Goal: Task Accomplishment & Management: Complete application form

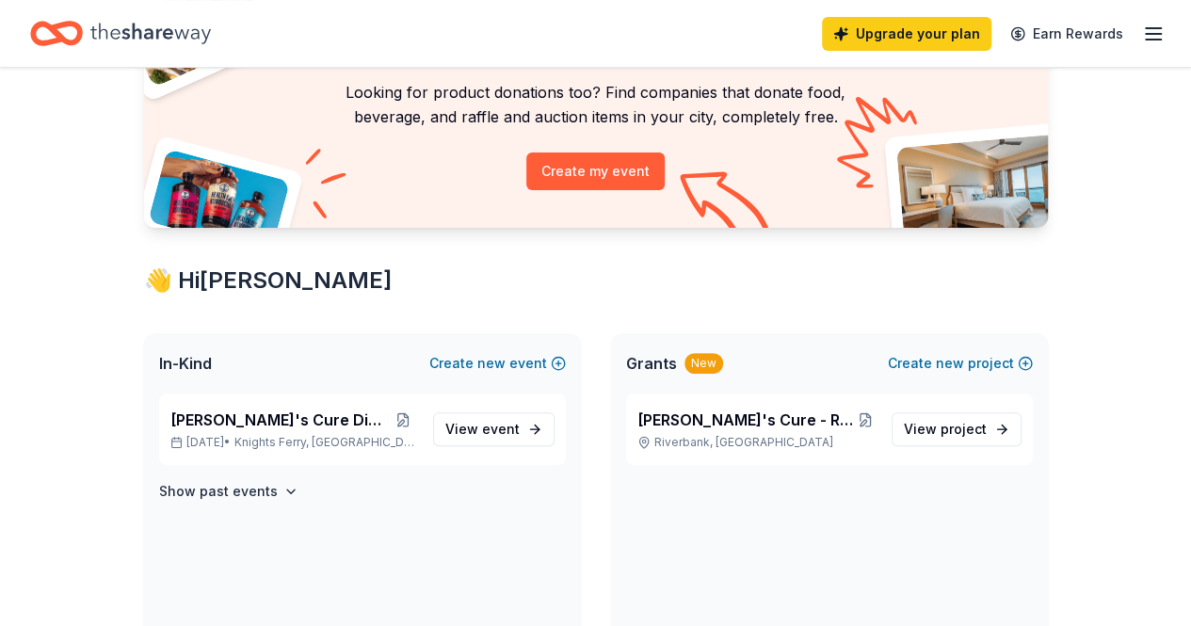
scroll to position [158, 0]
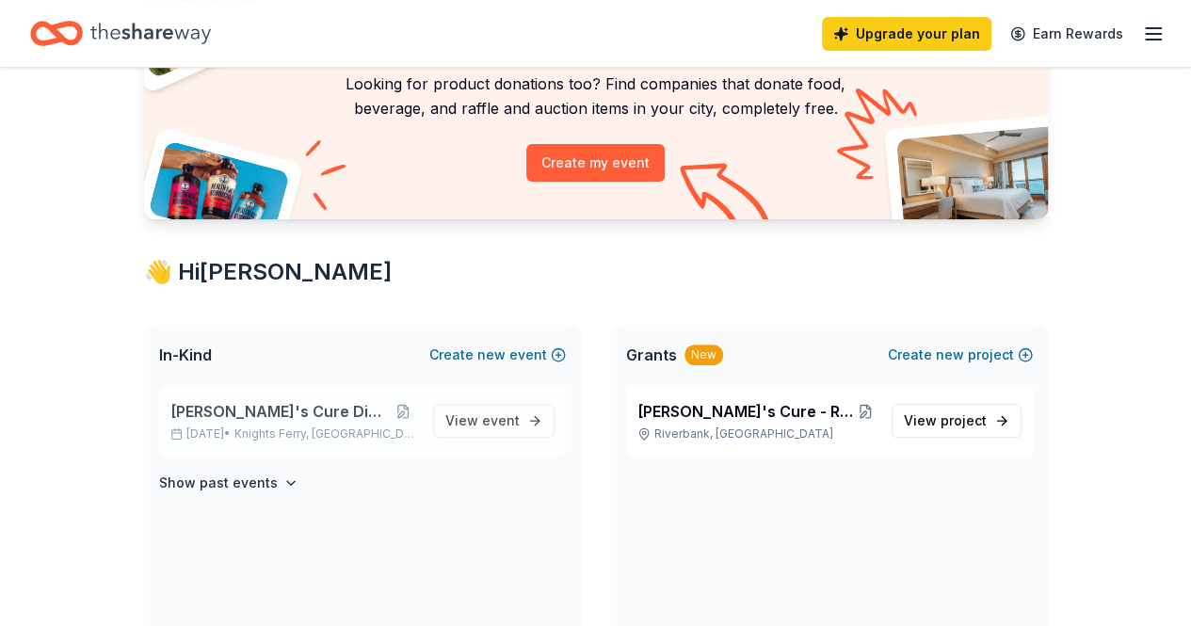
click at [320, 417] on span "[PERSON_NAME]'s Cure Dinner 2026" at bounding box center [279, 411] width 218 height 23
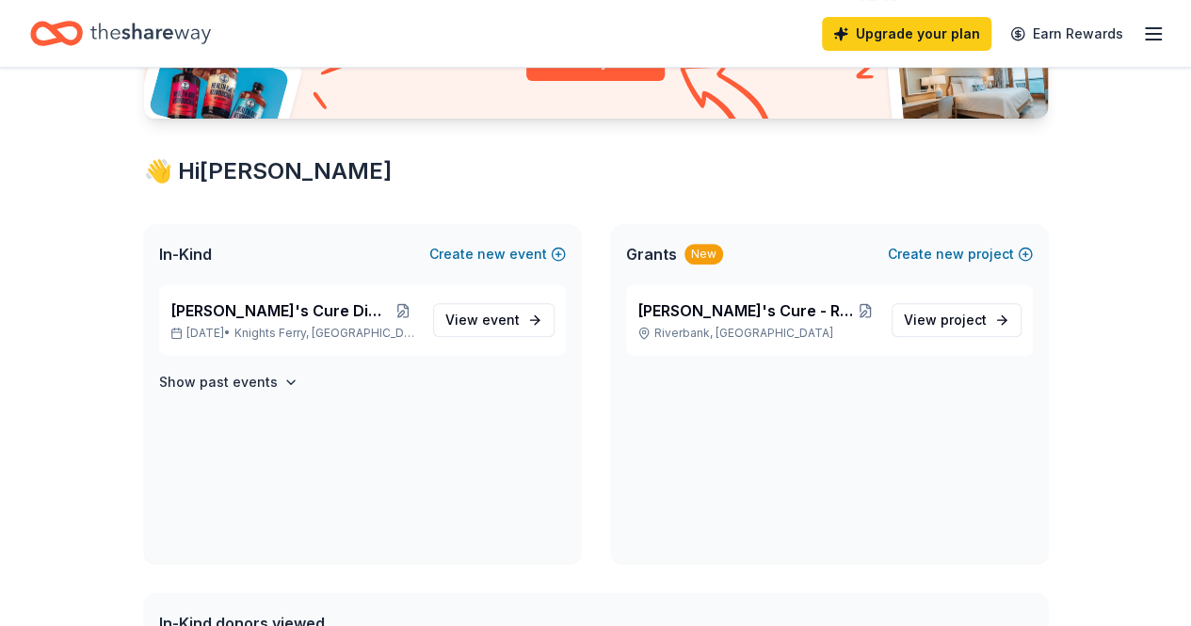
scroll to position [0, 0]
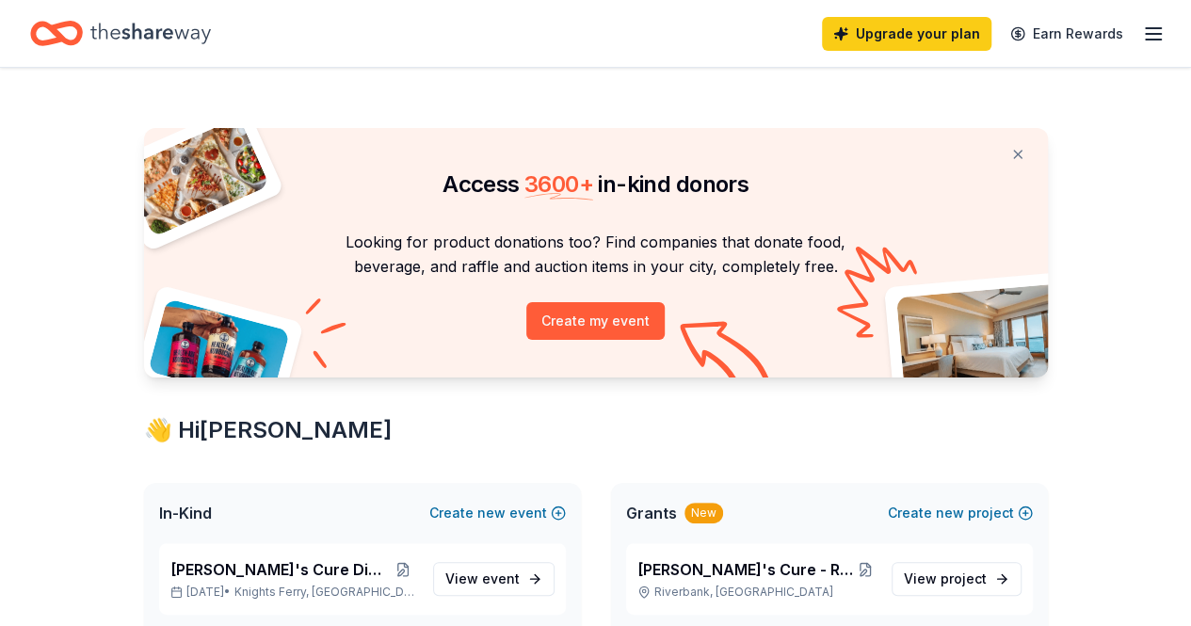
click at [114, 29] on icon "Home" at bounding box center [150, 33] width 121 height 21
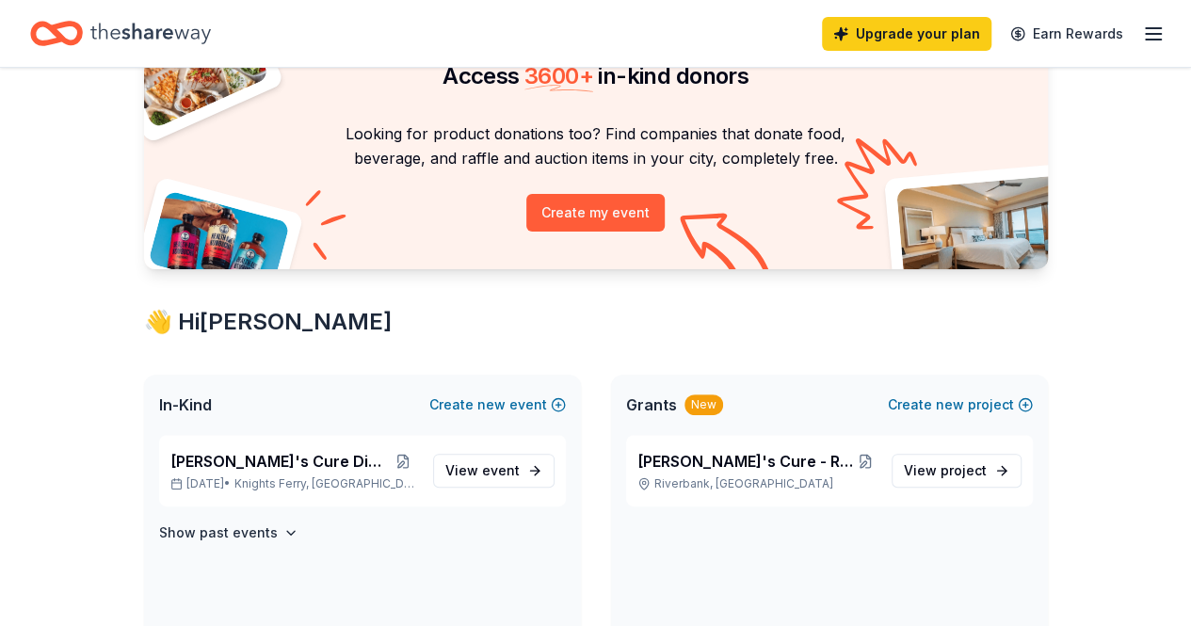
scroll to position [115, 0]
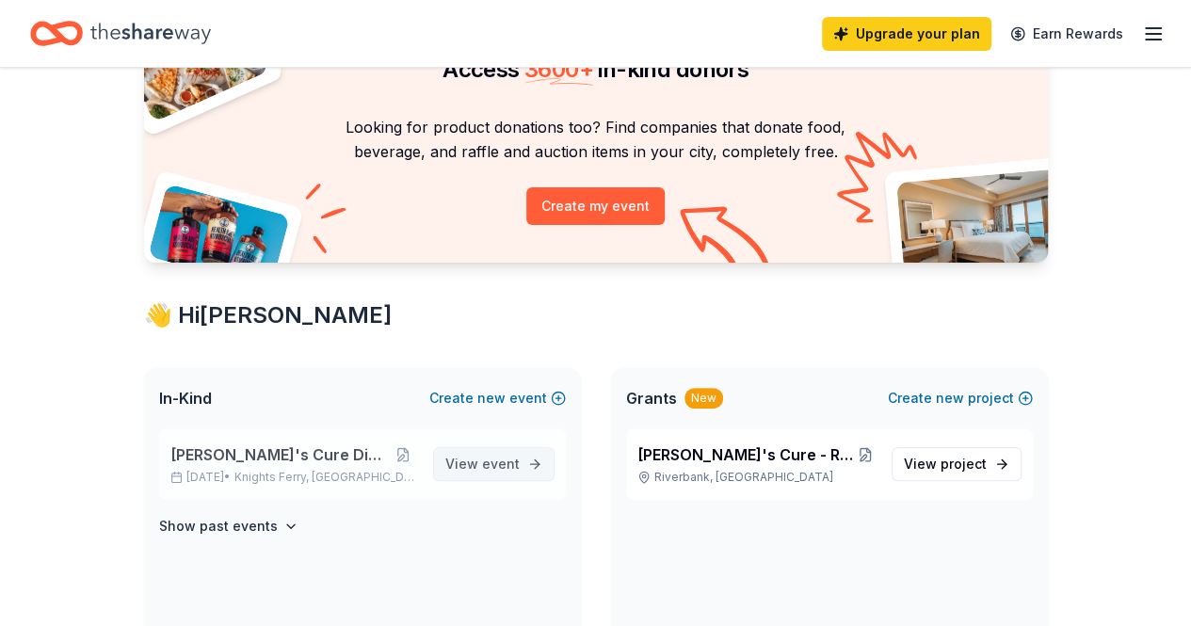
click at [501, 468] on span "event" at bounding box center [501, 464] width 38 height 16
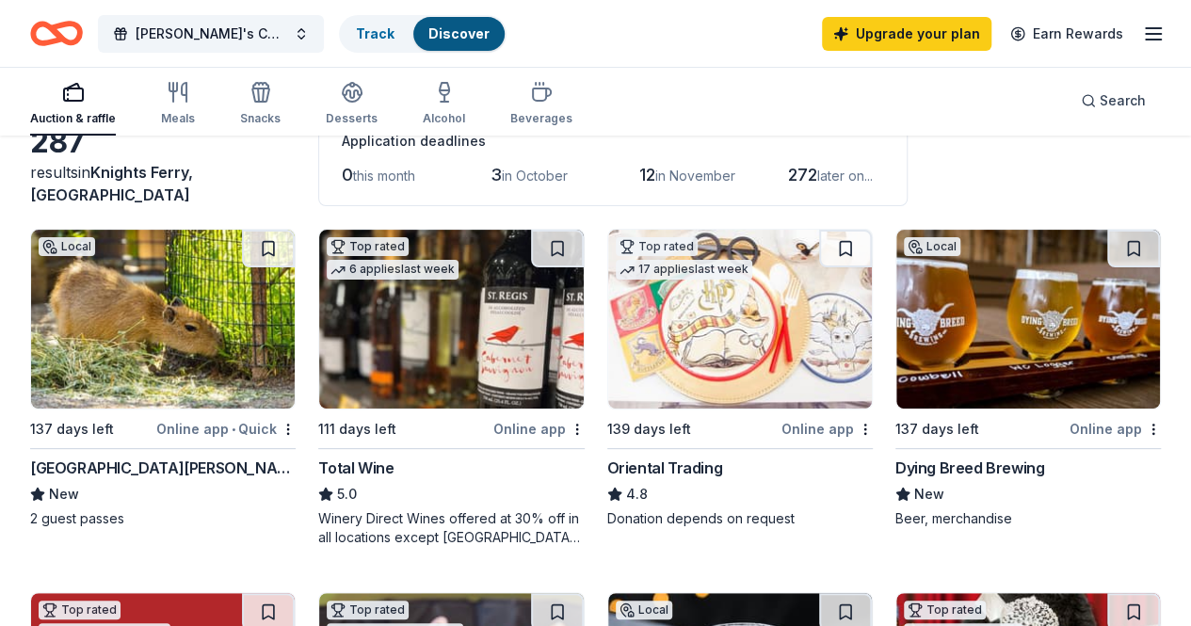
scroll to position [119, 0]
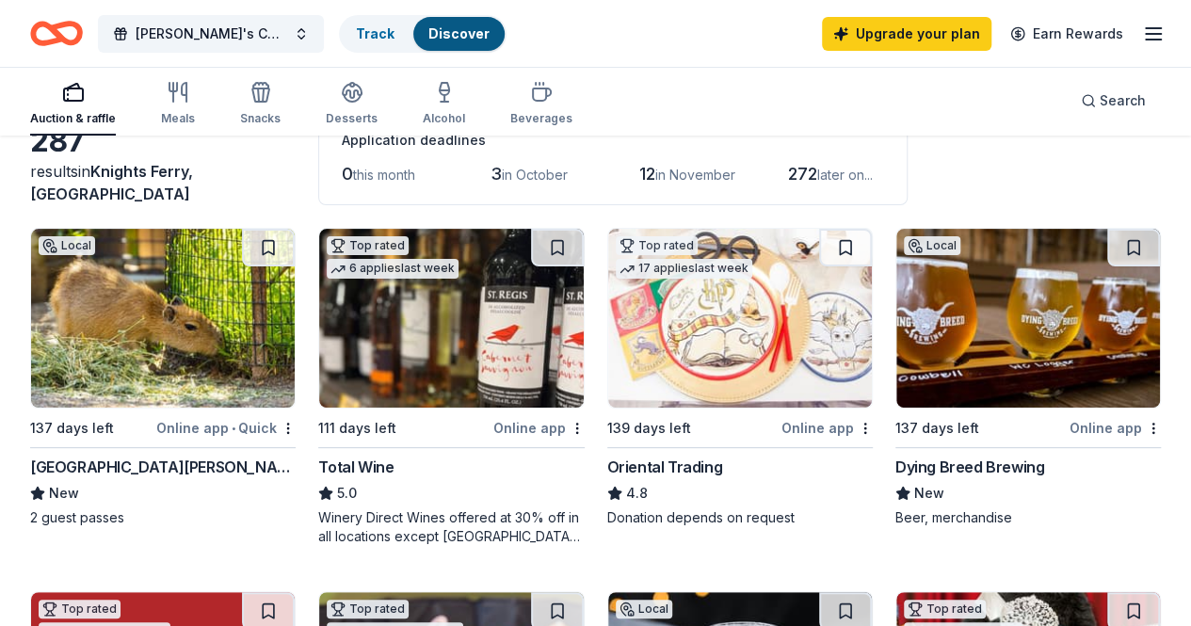
click at [608, 314] on img at bounding box center [740, 318] width 264 height 179
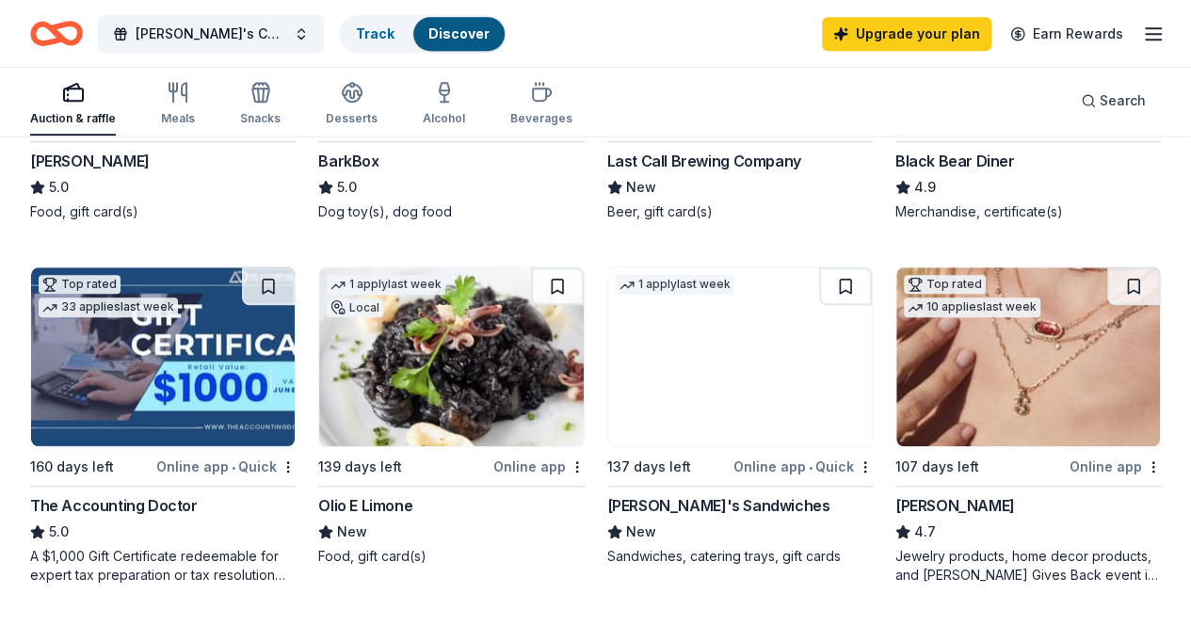
scroll to position [789, 0]
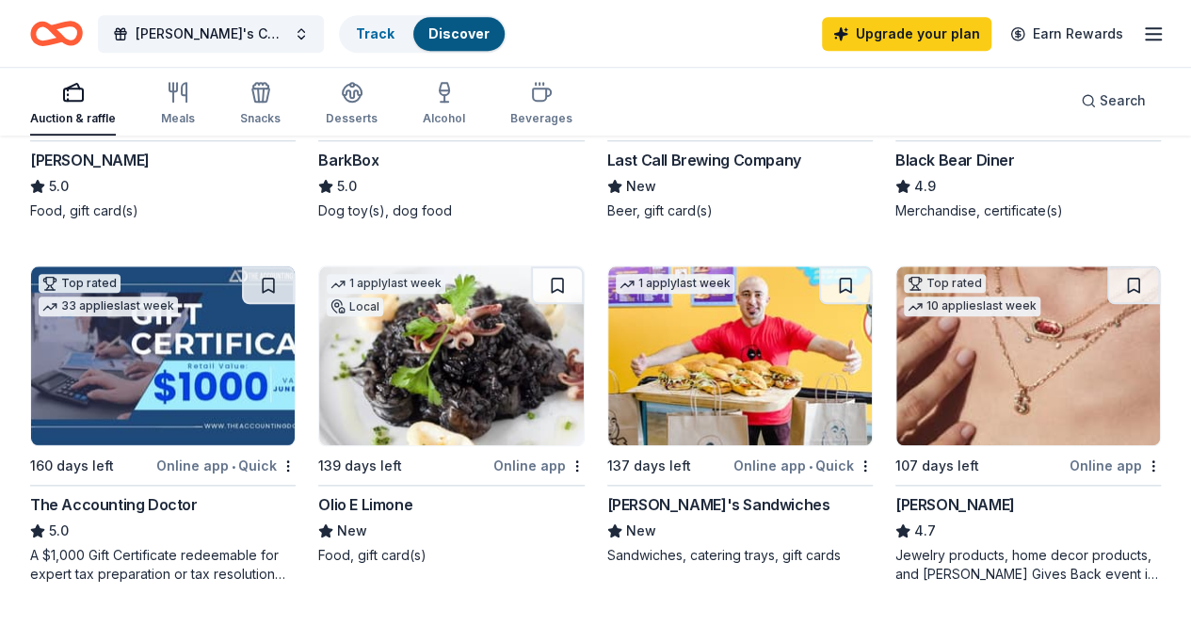
click at [897, 387] on img at bounding box center [1029, 356] width 264 height 179
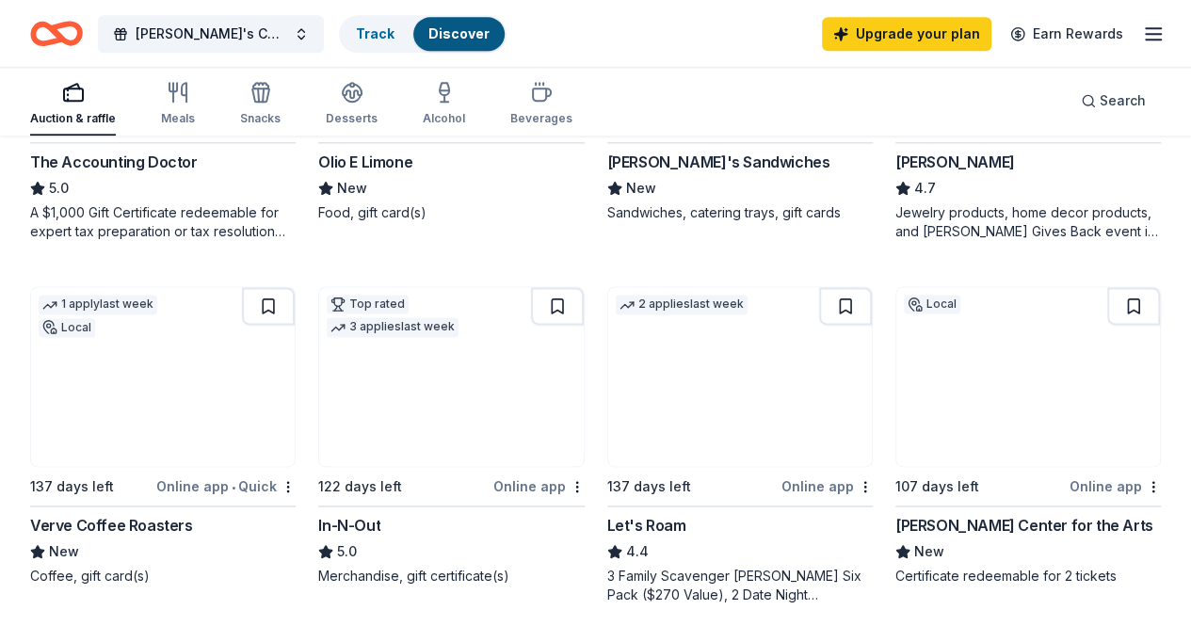
scroll to position [1183, 0]
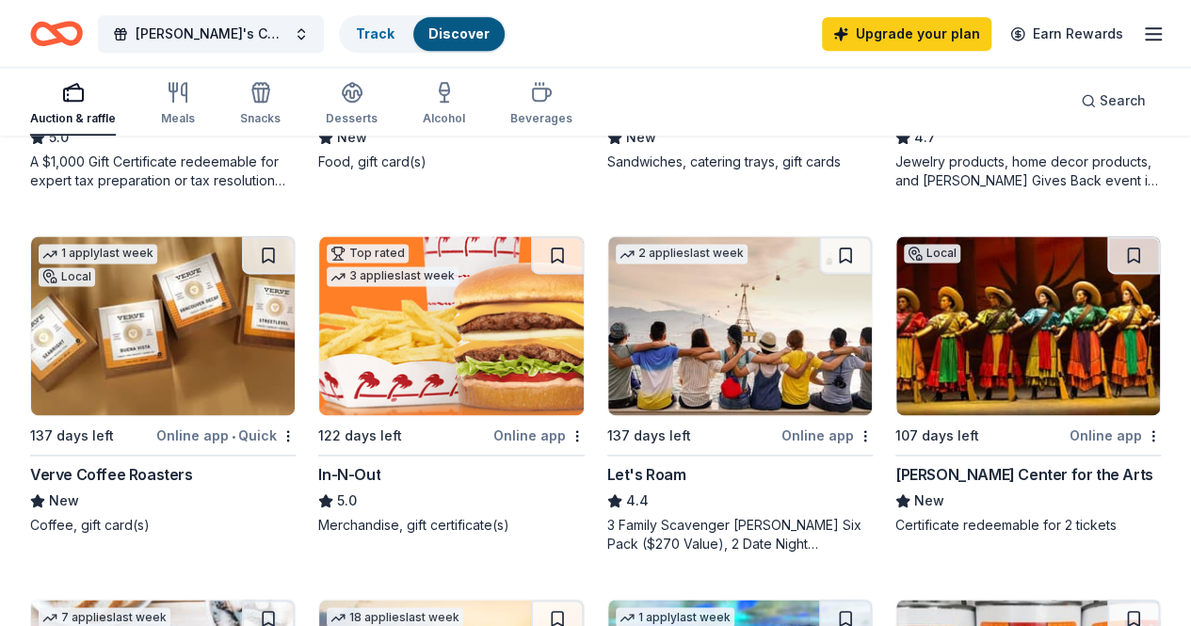
click at [897, 332] on img at bounding box center [1029, 325] width 264 height 179
click at [1108, 265] on button at bounding box center [1134, 255] width 53 height 38
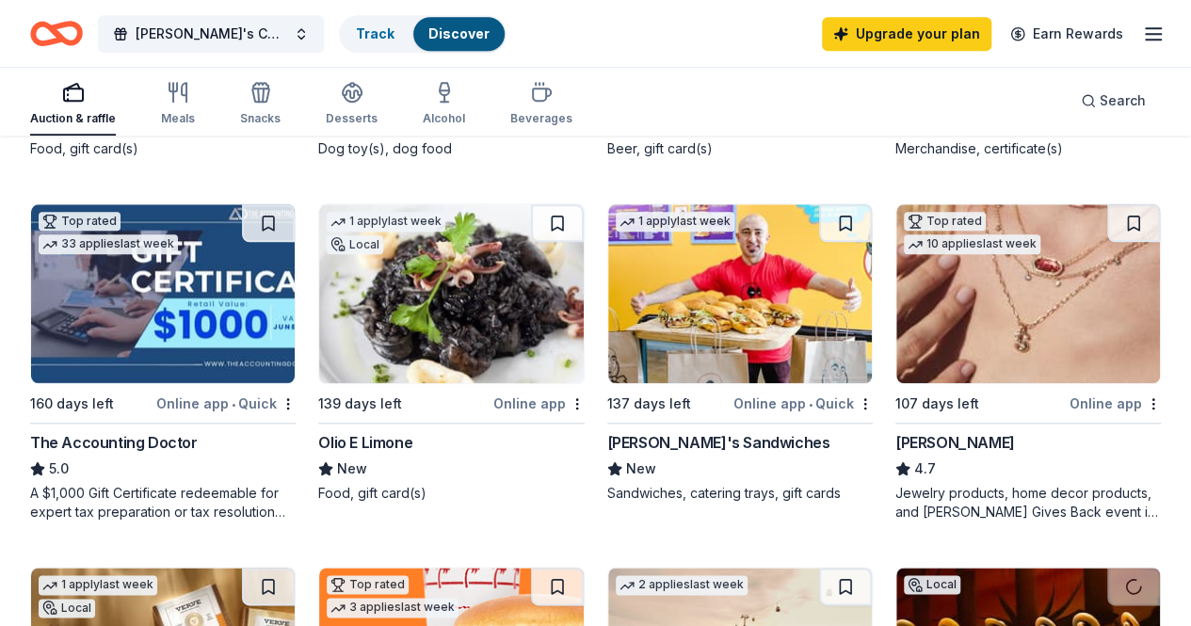
scroll to position [850, 0]
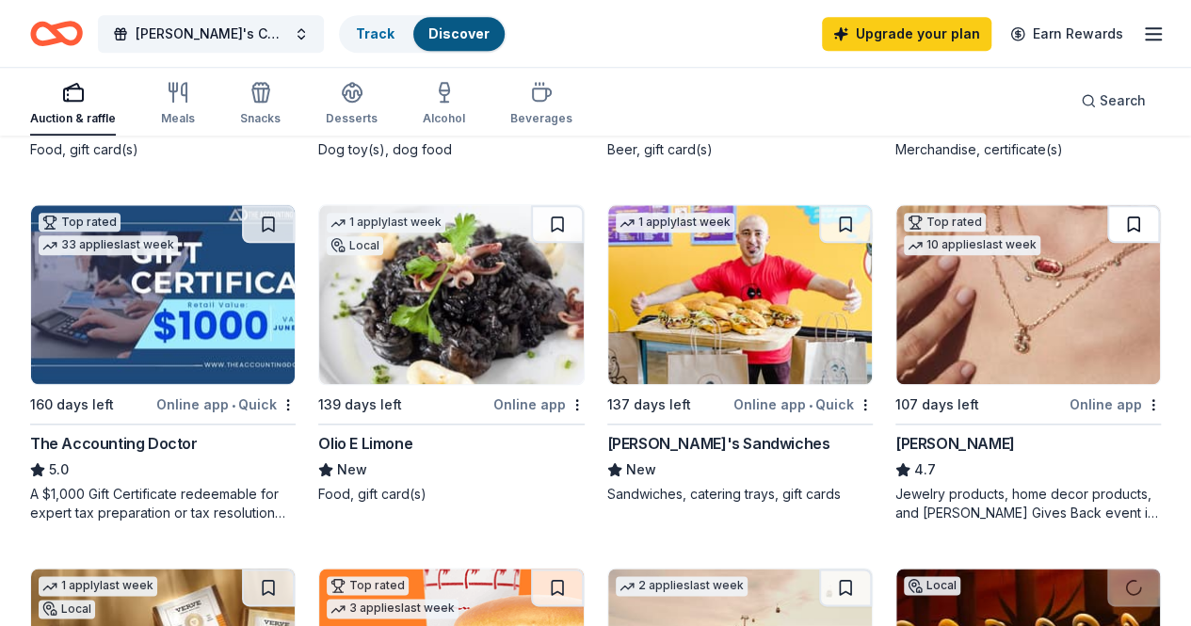
click at [1108, 241] on button at bounding box center [1134, 224] width 53 height 38
click at [584, 569] on button at bounding box center [557, 588] width 53 height 38
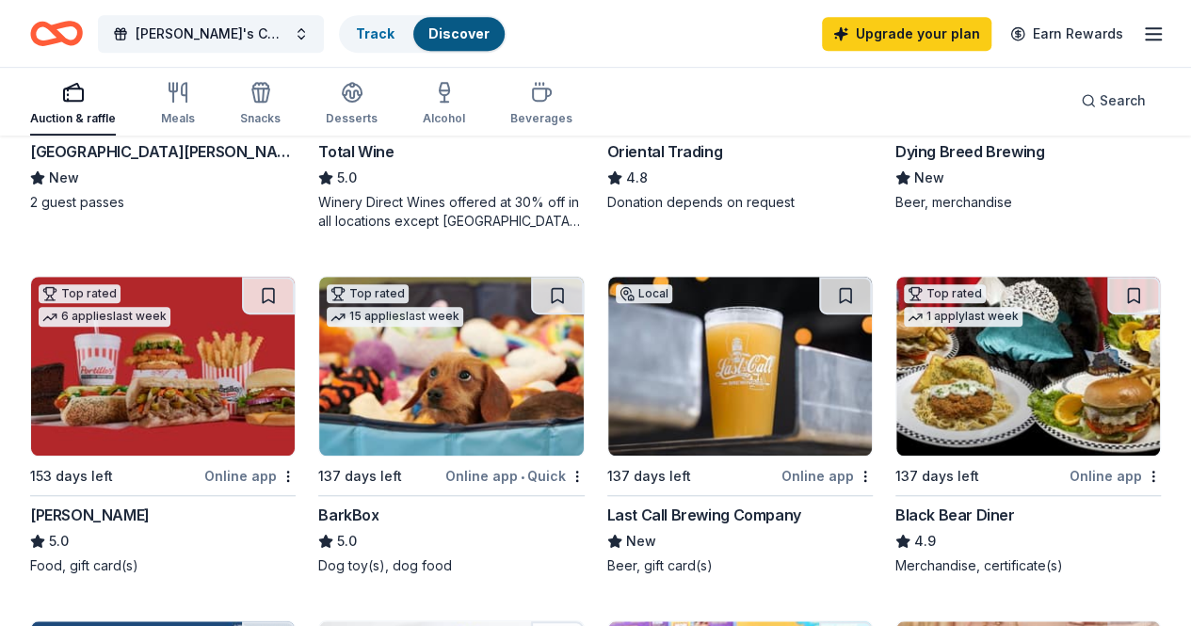
scroll to position [433, 0]
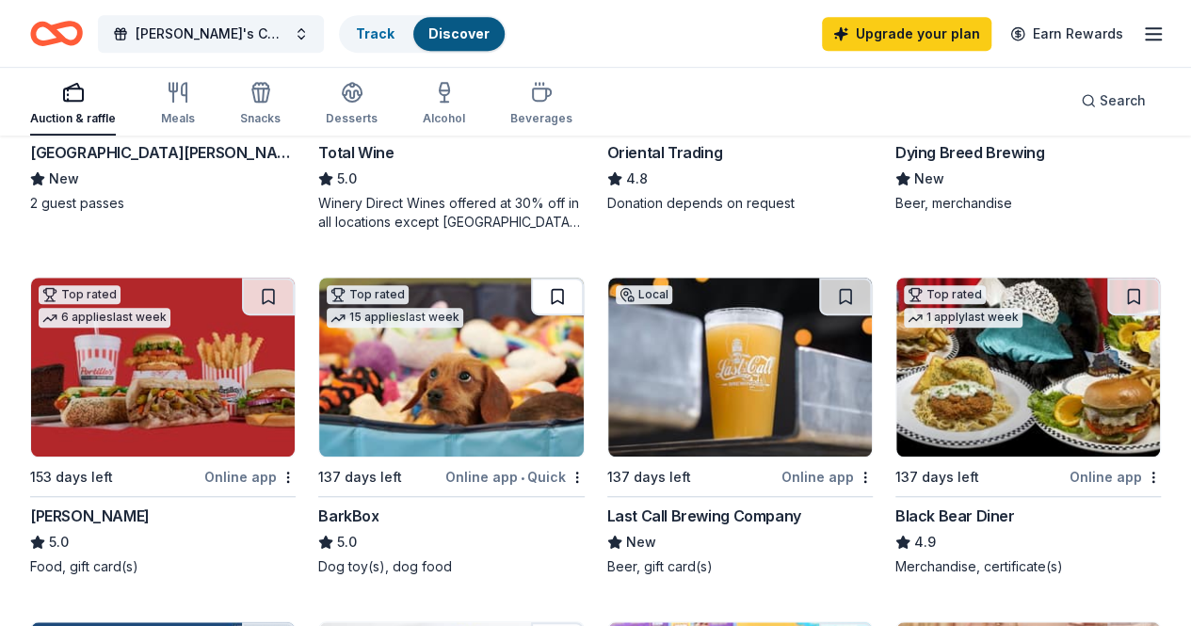
click at [531, 304] on button at bounding box center [557, 297] width 53 height 38
click at [819, 295] on button at bounding box center [845, 297] width 53 height 38
click at [1108, 291] on button at bounding box center [1134, 297] width 53 height 38
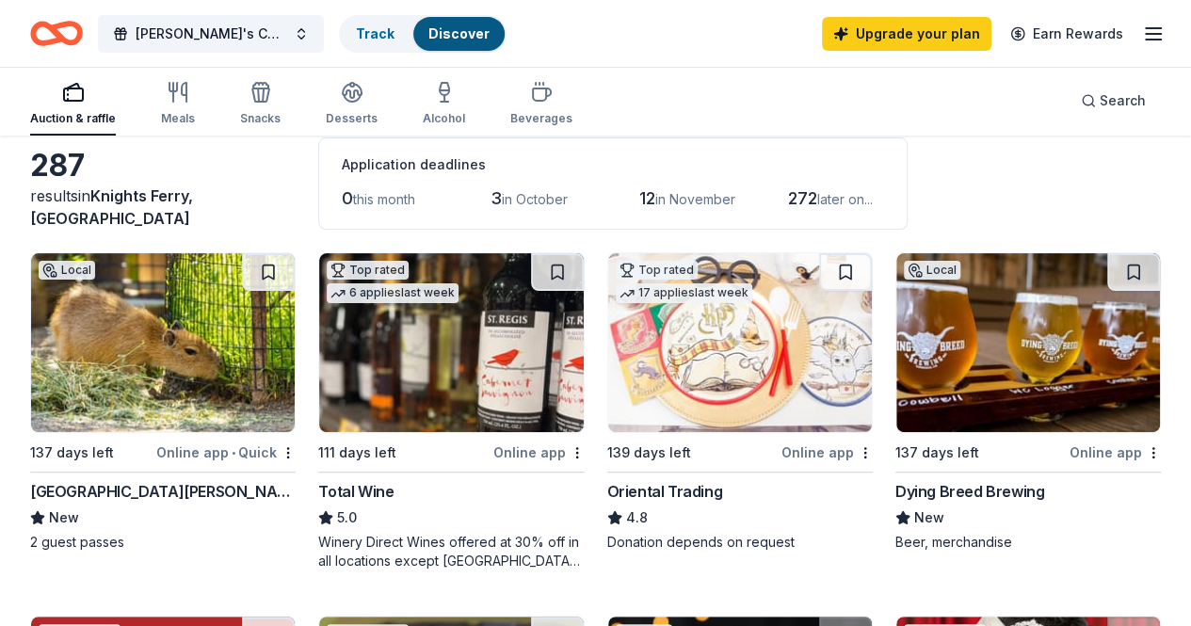
scroll to position [93, 0]
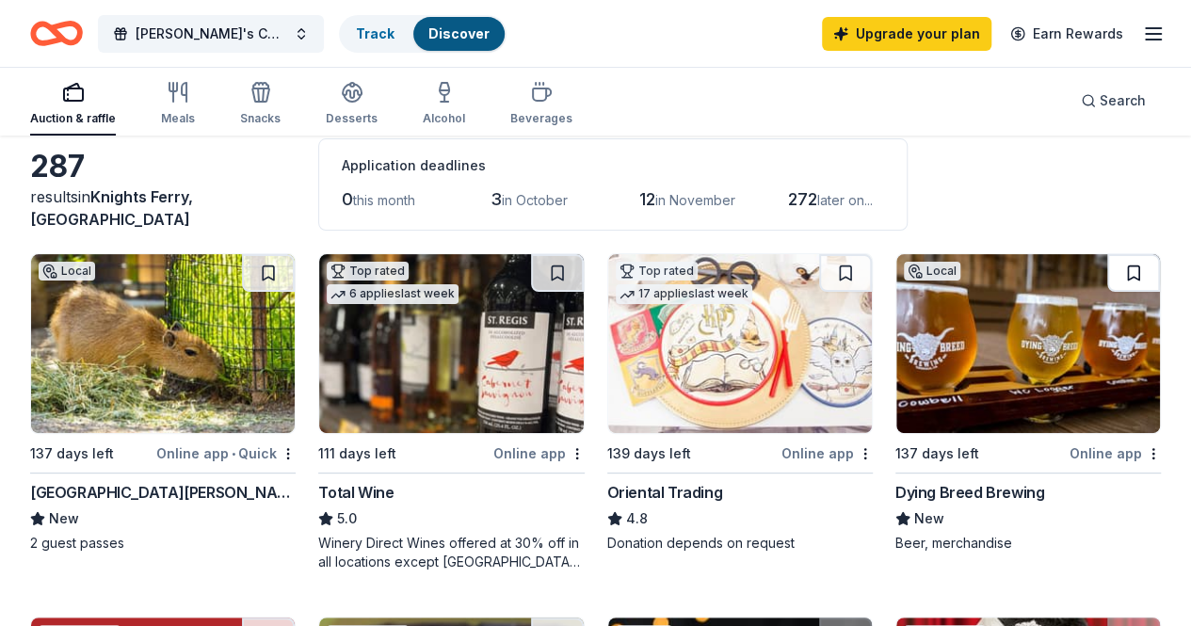
click at [1108, 272] on button at bounding box center [1134, 273] width 53 height 38
click at [819, 265] on button at bounding box center [845, 273] width 53 height 38
click at [531, 269] on button at bounding box center [557, 273] width 53 height 38
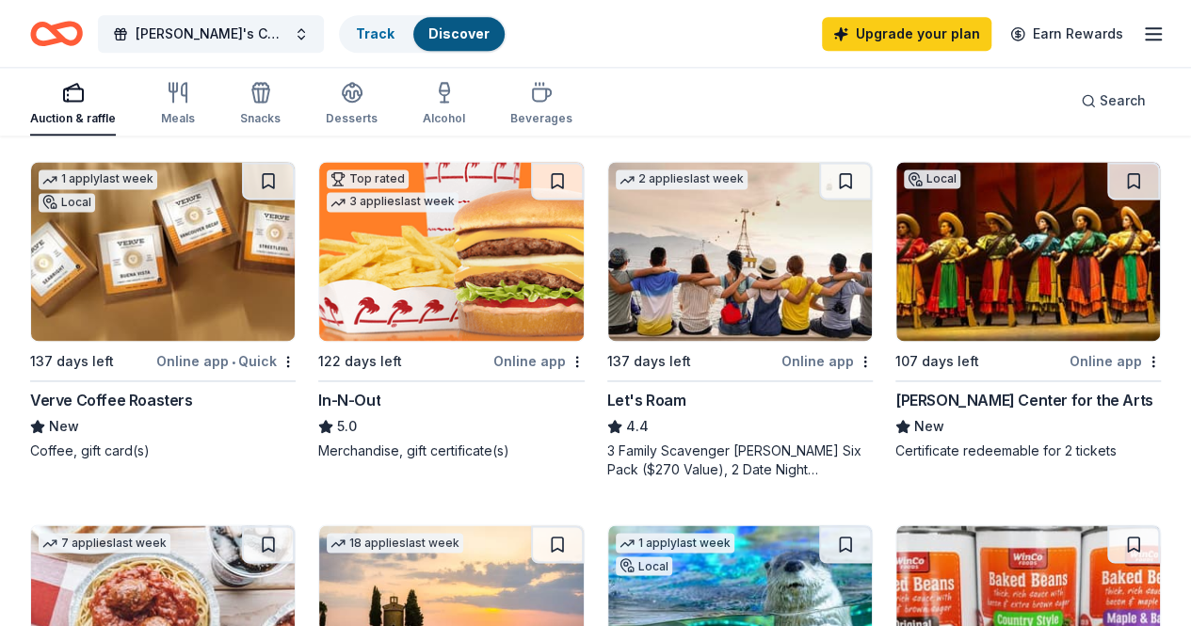
scroll to position [1250, 0]
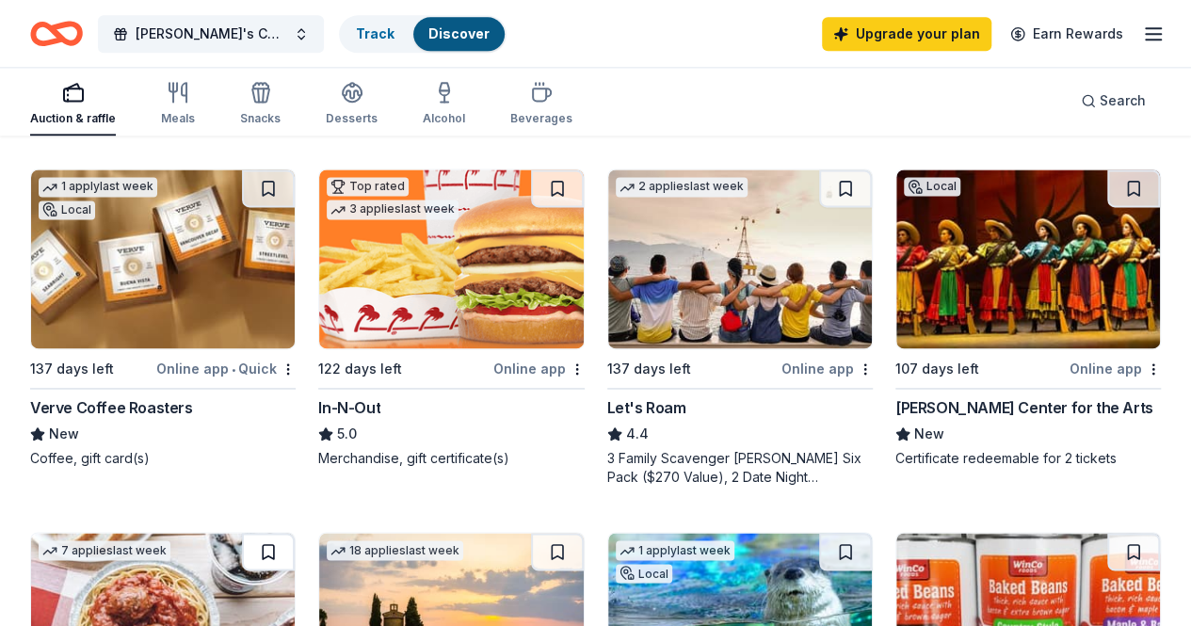
click at [295, 533] on button at bounding box center [268, 552] width 53 height 38
click at [1113, 533] on button at bounding box center [1134, 552] width 53 height 38
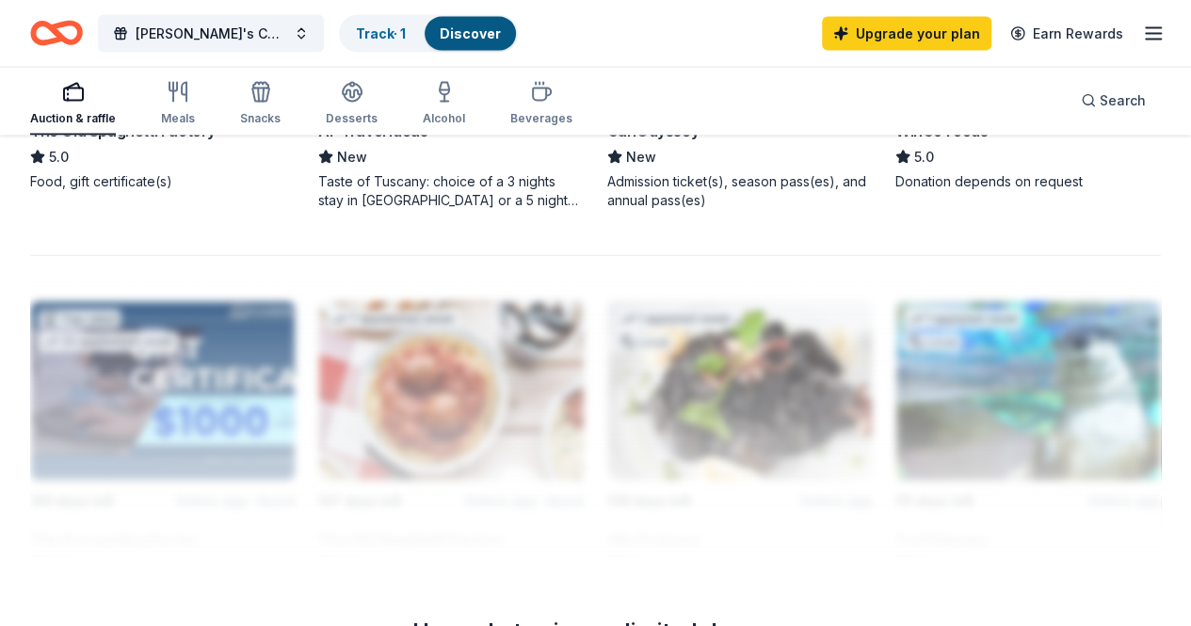
scroll to position [1892, 0]
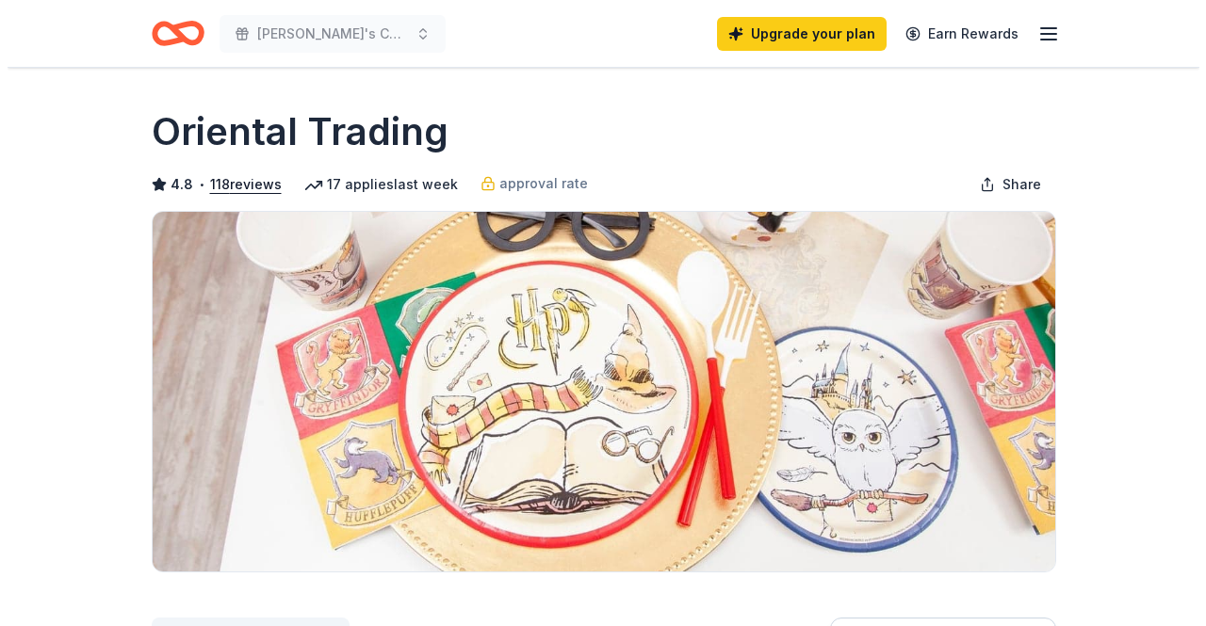
scroll to position [614, 0]
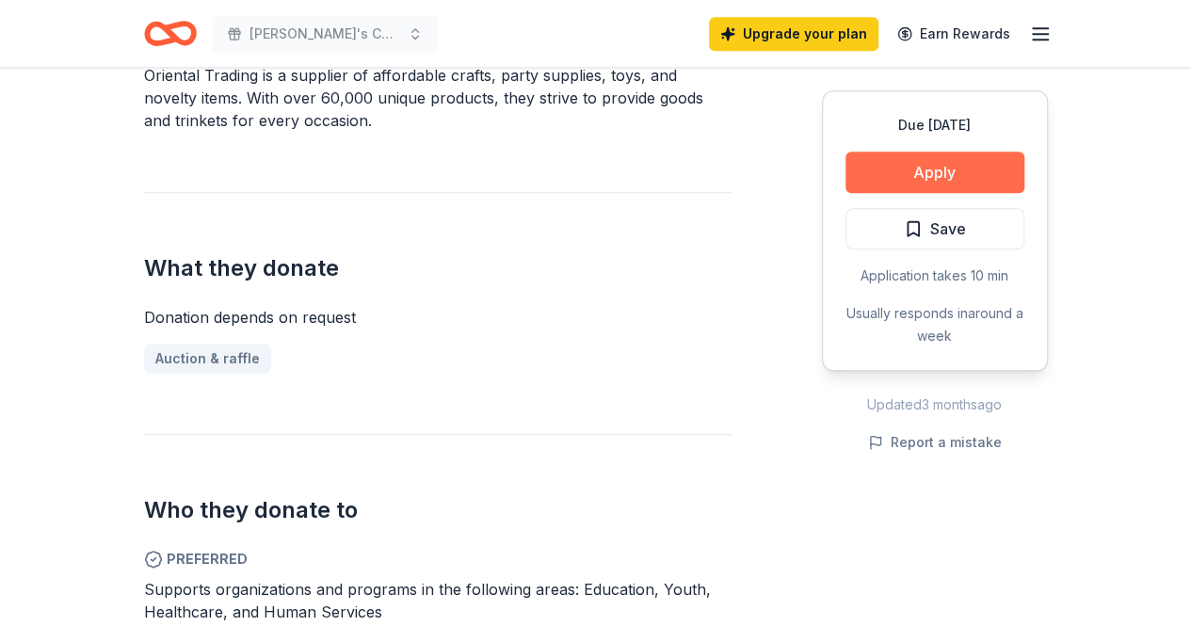
click at [925, 166] on button "Apply" at bounding box center [935, 172] width 179 height 41
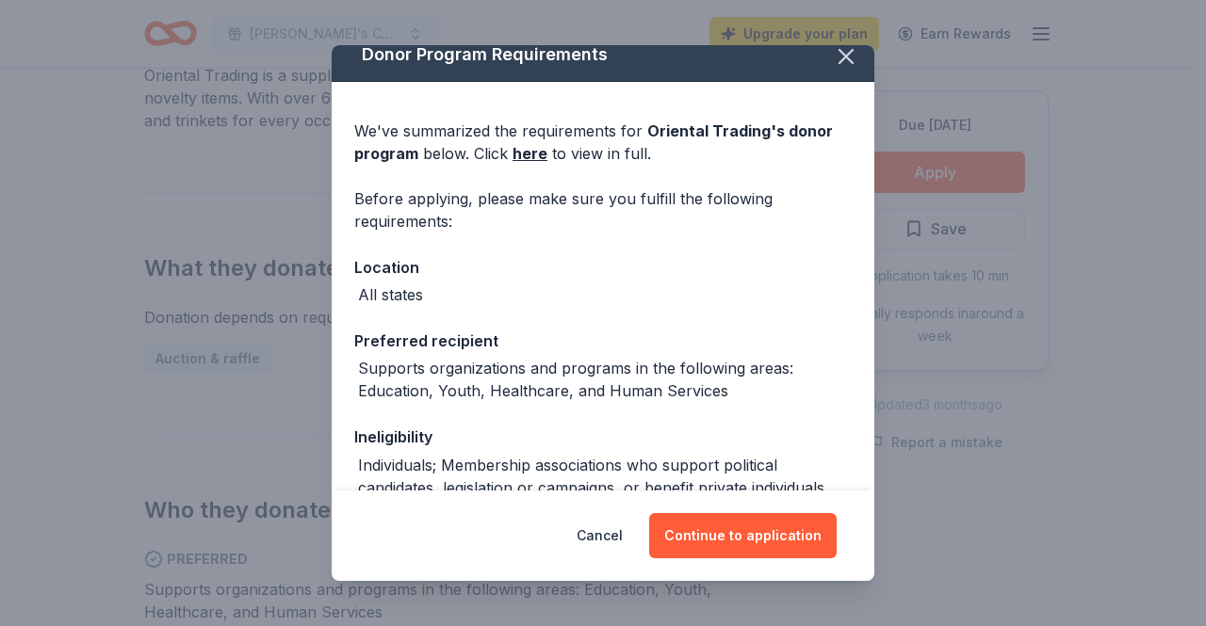
scroll to position [0, 0]
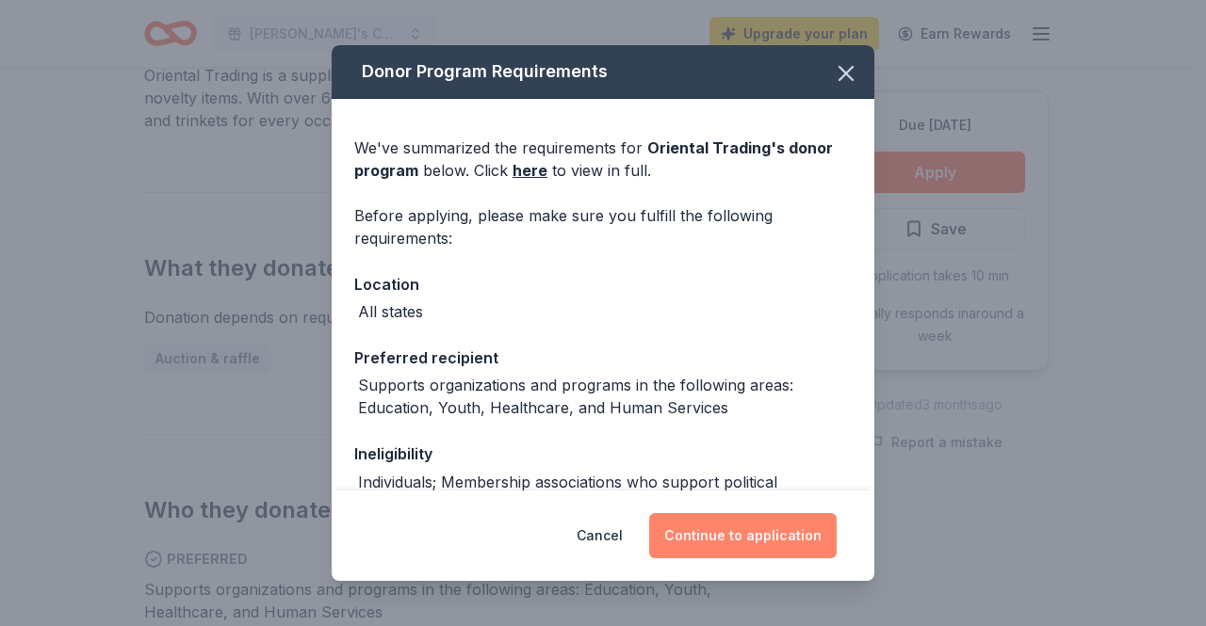
click at [722, 531] on button "Continue to application" at bounding box center [742, 535] width 187 height 45
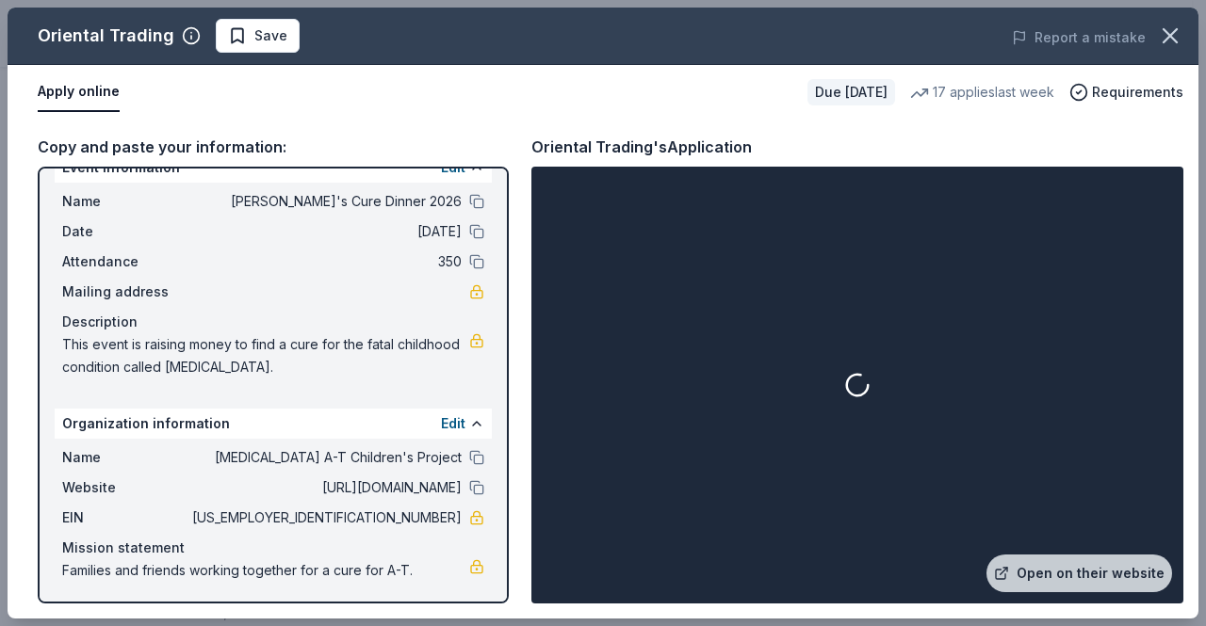
scroll to position [34, 0]
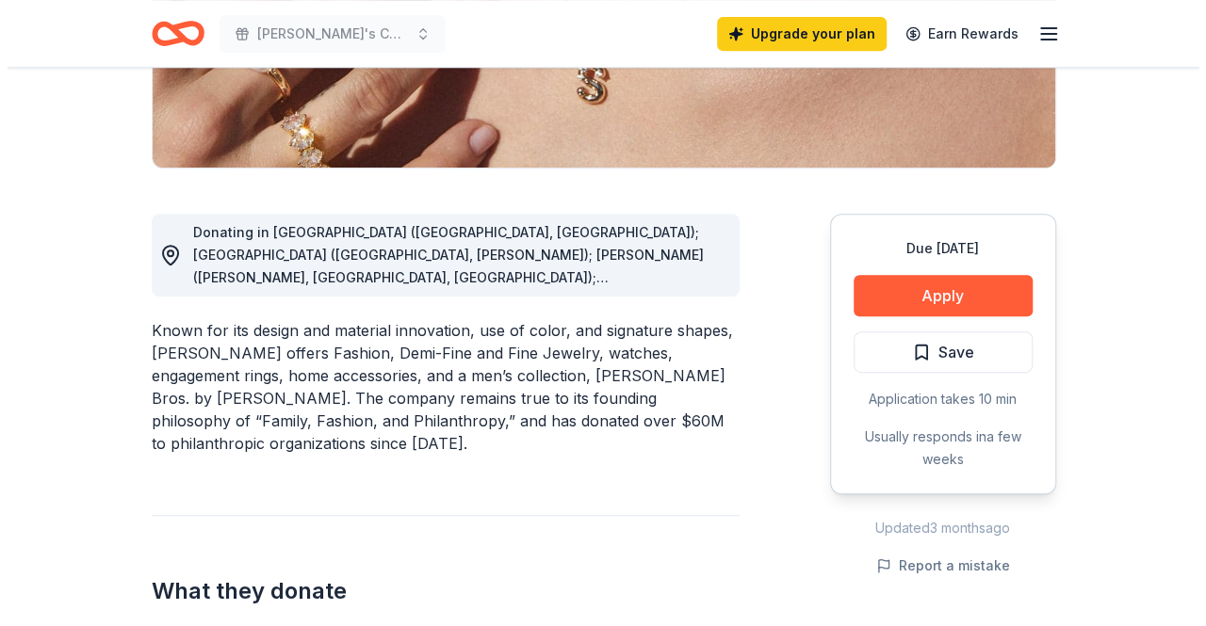
scroll to position [406, 0]
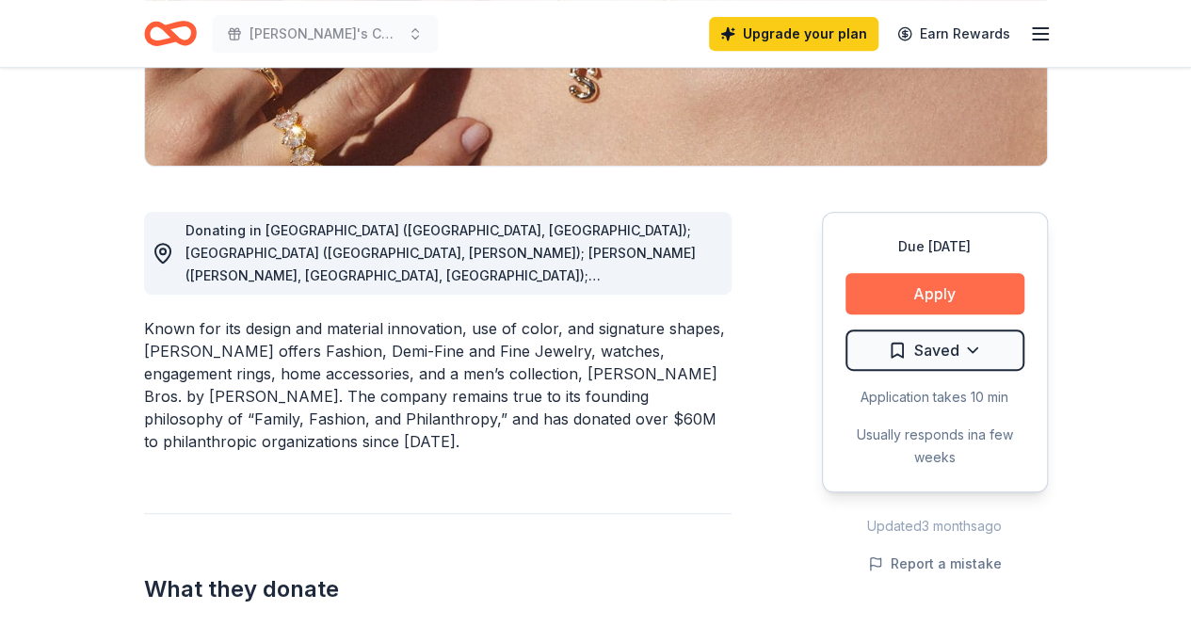
click at [934, 289] on button "Apply" at bounding box center [935, 293] width 179 height 41
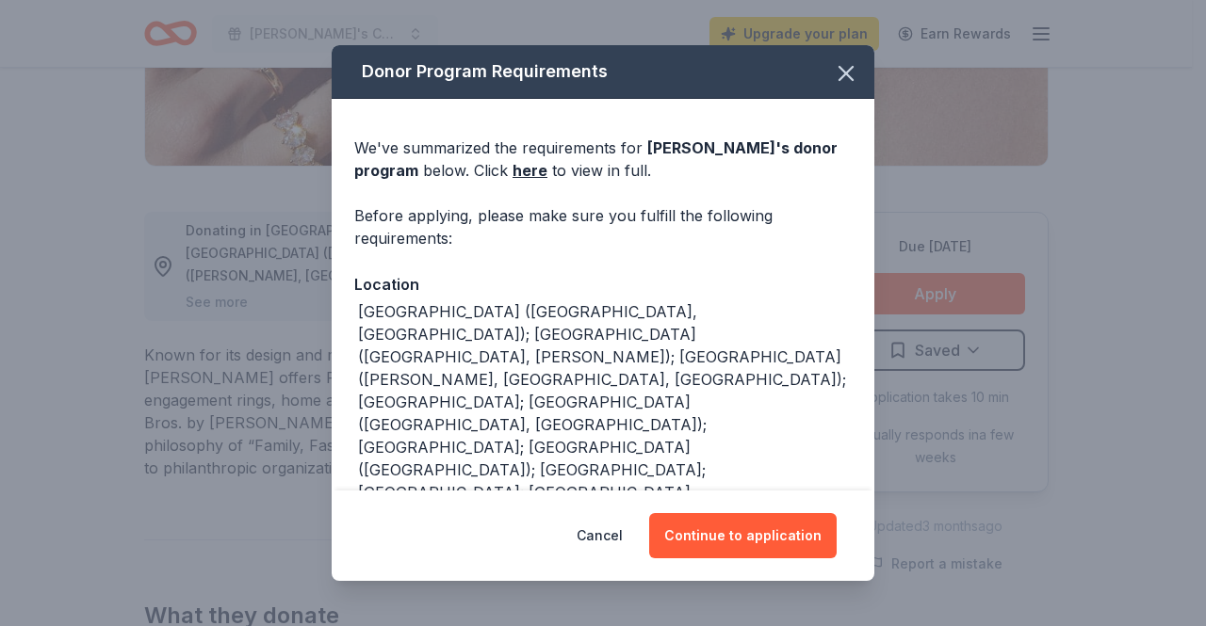
scroll to position [286, 0]
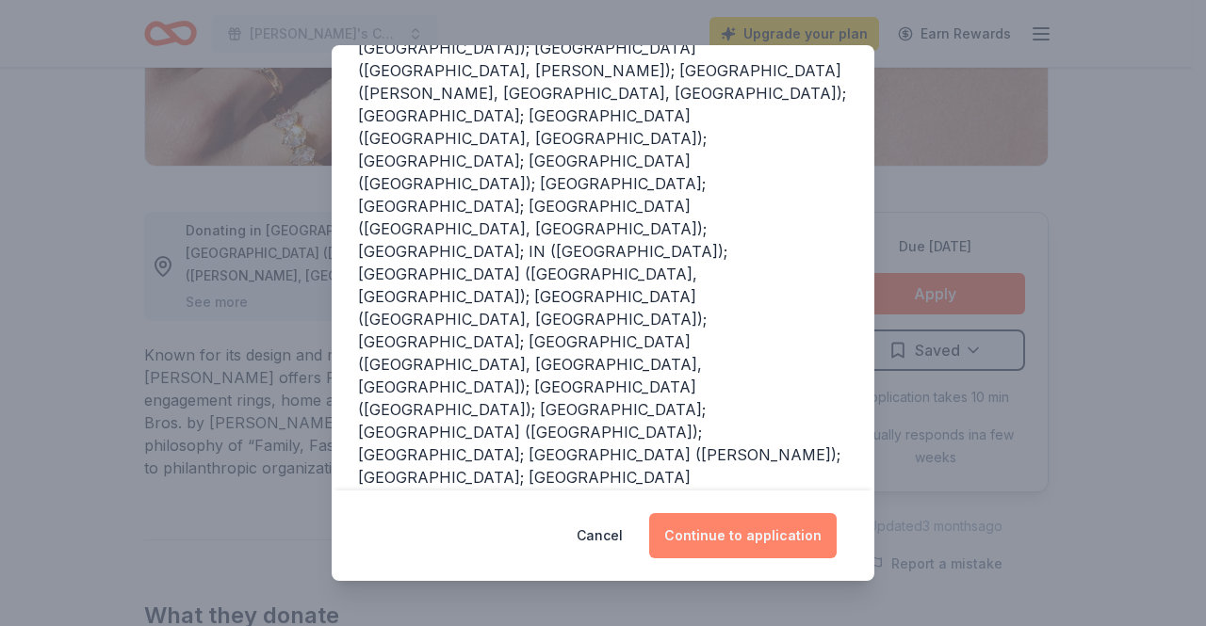
click at [774, 534] on button "Continue to application" at bounding box center [742, 535] width 187 height 45
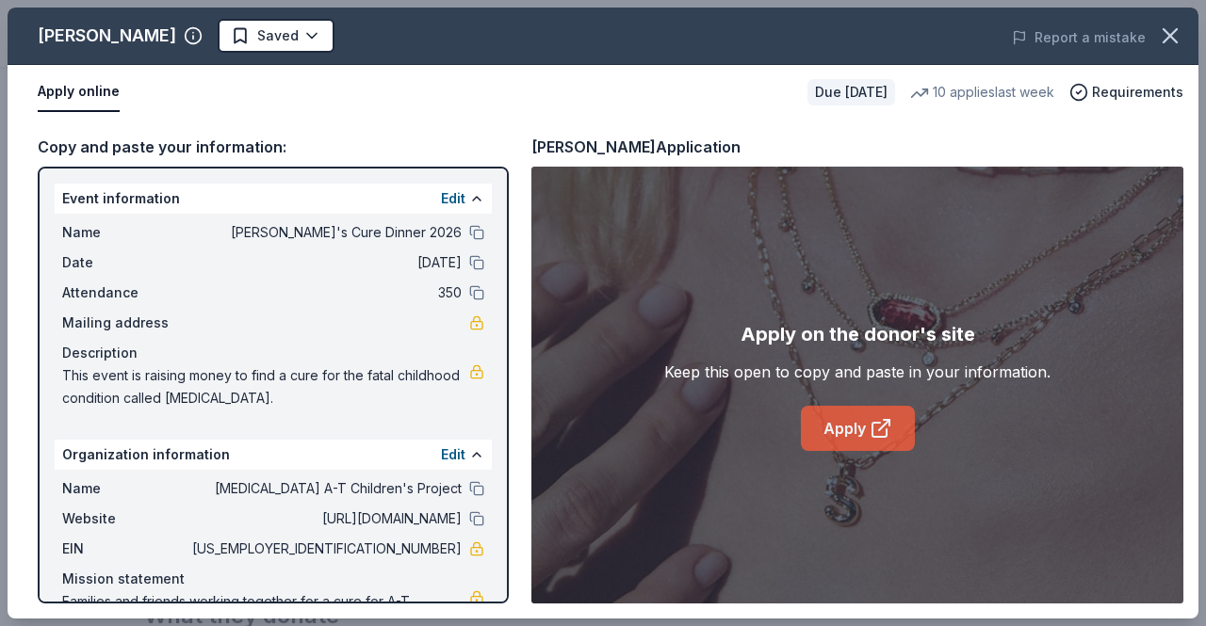
click at [874, 425] on icon at bounding box center [880, 428] width 23 height 23
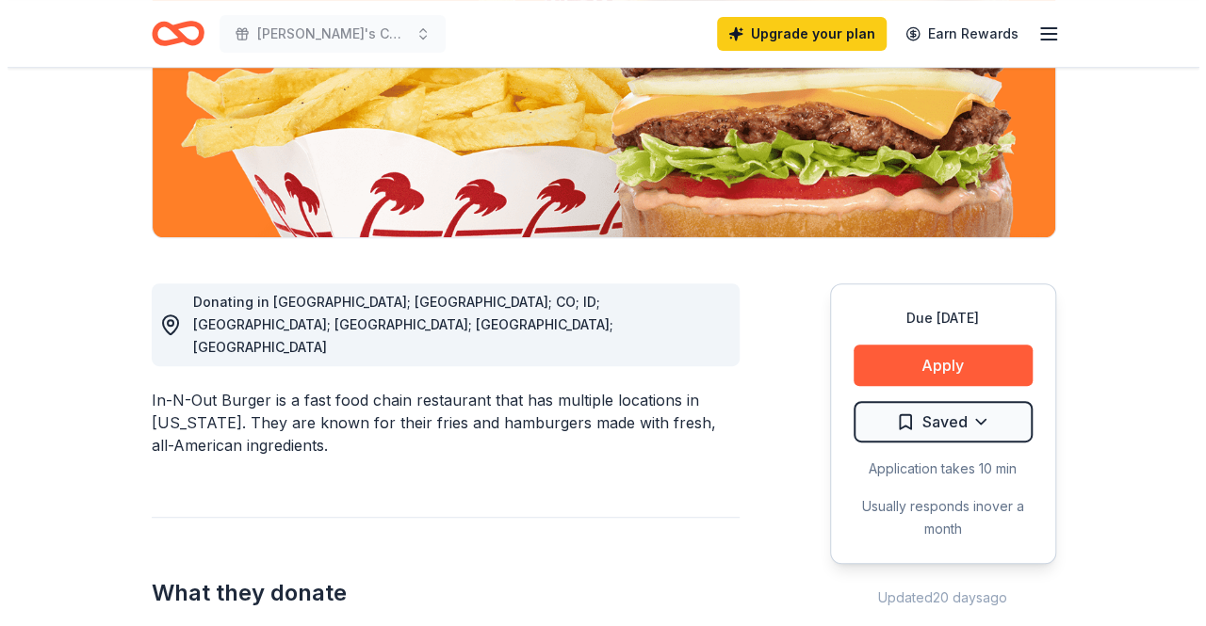
scroll to position [335, 0]
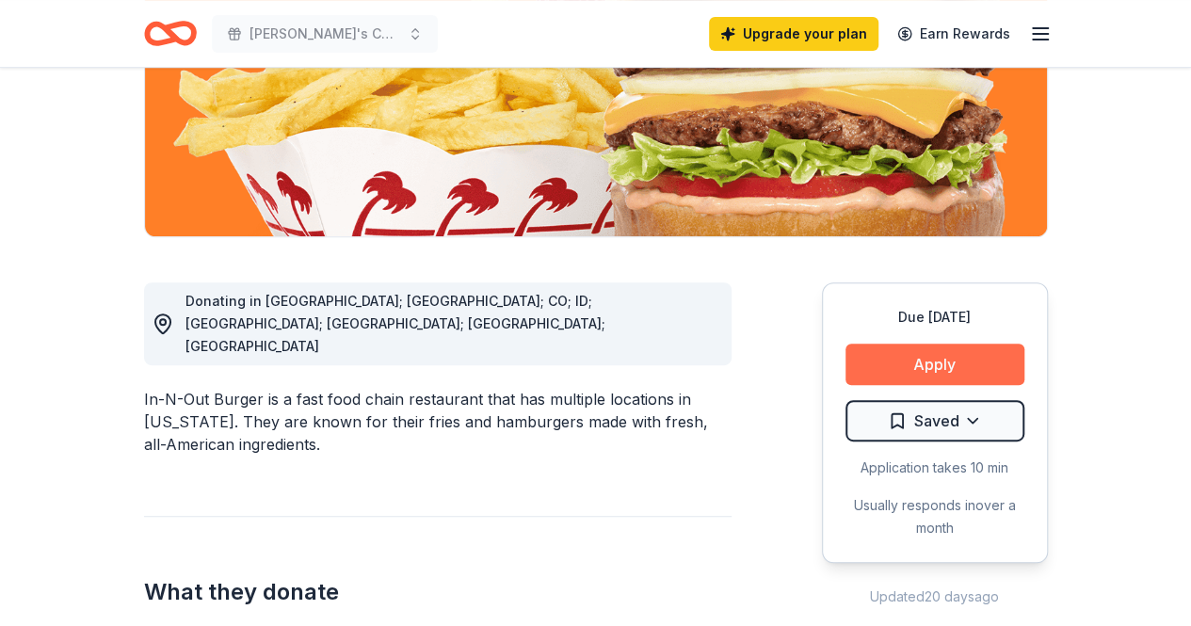
click at [909, 371] on button "Apply" at bounding box center [935, 364] width 179 height 41
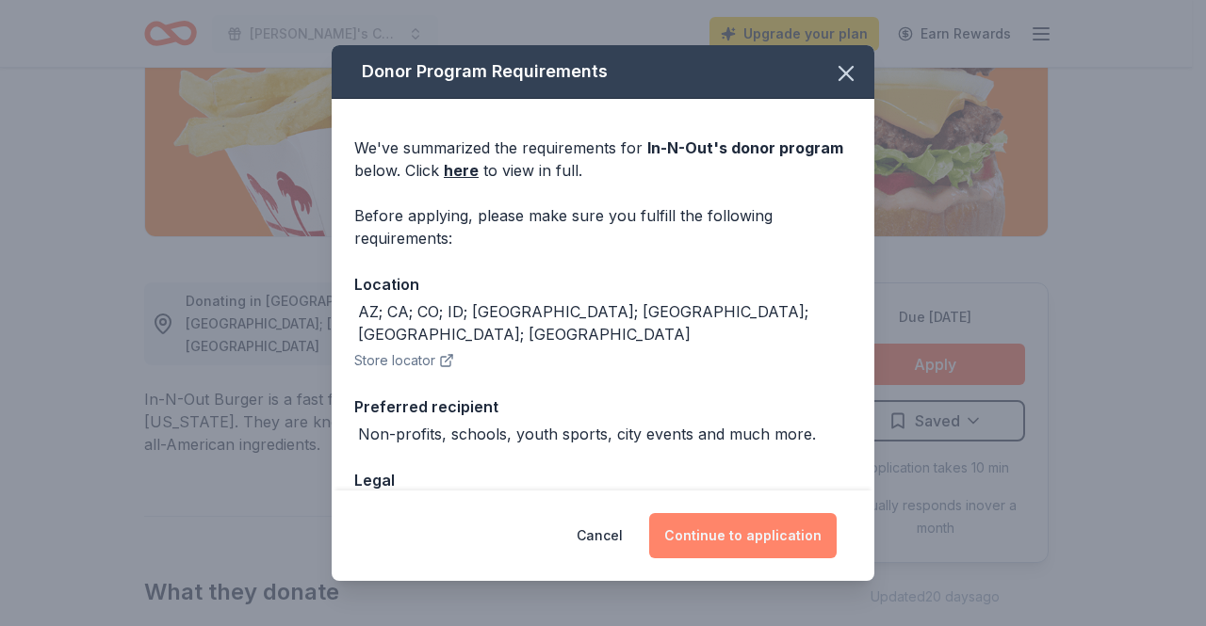
click at [745, 539] on button "Continue to application" at bounding box center [742, 535] width 187 height 45
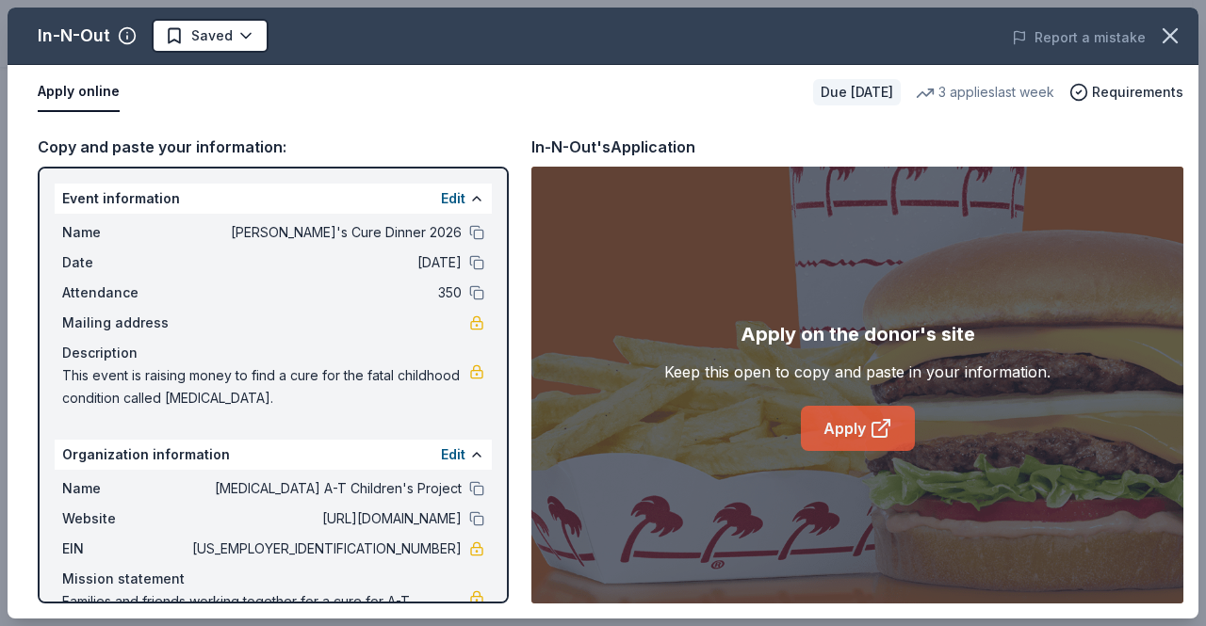
click at [850, 437] on link "Apply" at bounding box center [858, 428] width 114 height 45
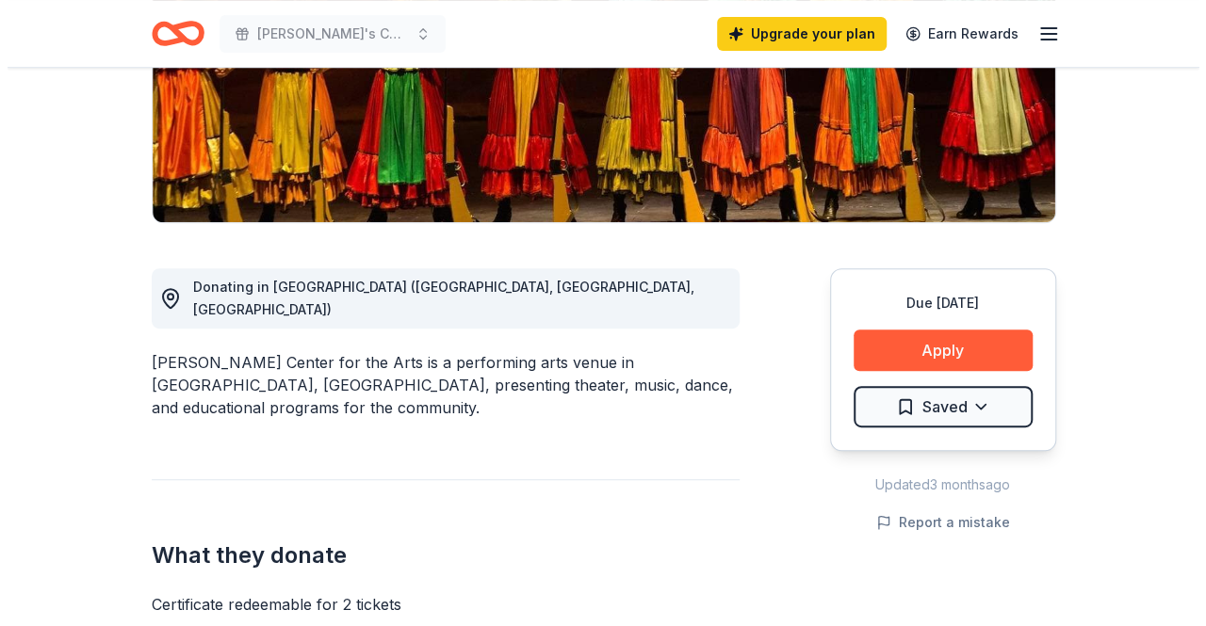
scroll to position [350, 0]
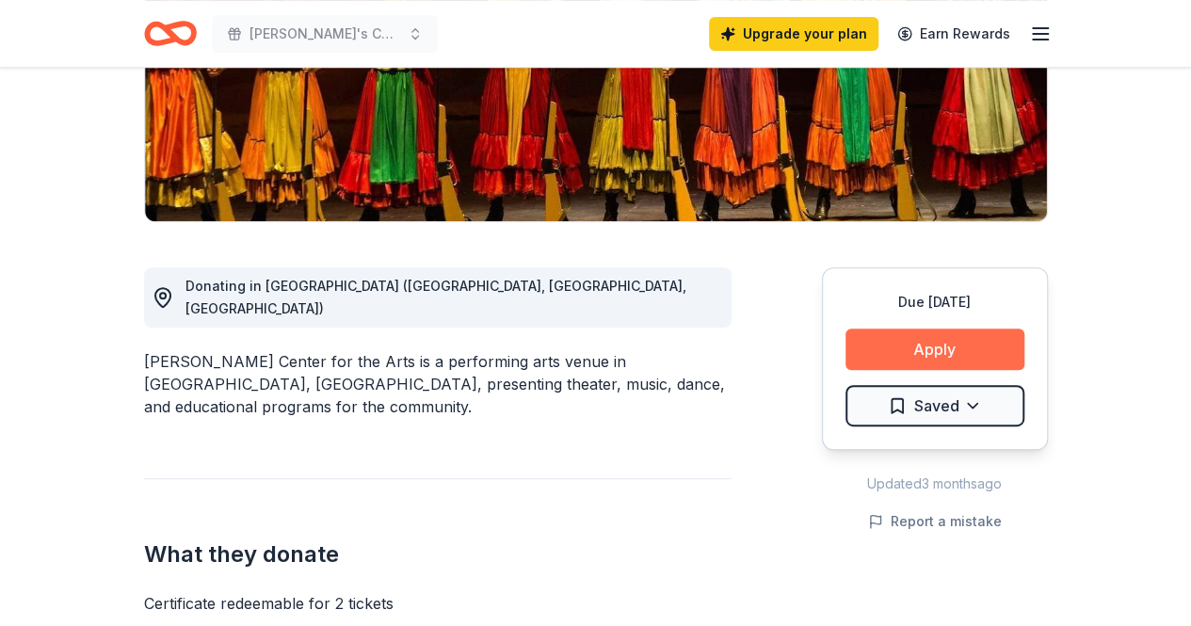
click at [907, 351] on button "Apply" at bounding box center [935, 349] width 179 height 41
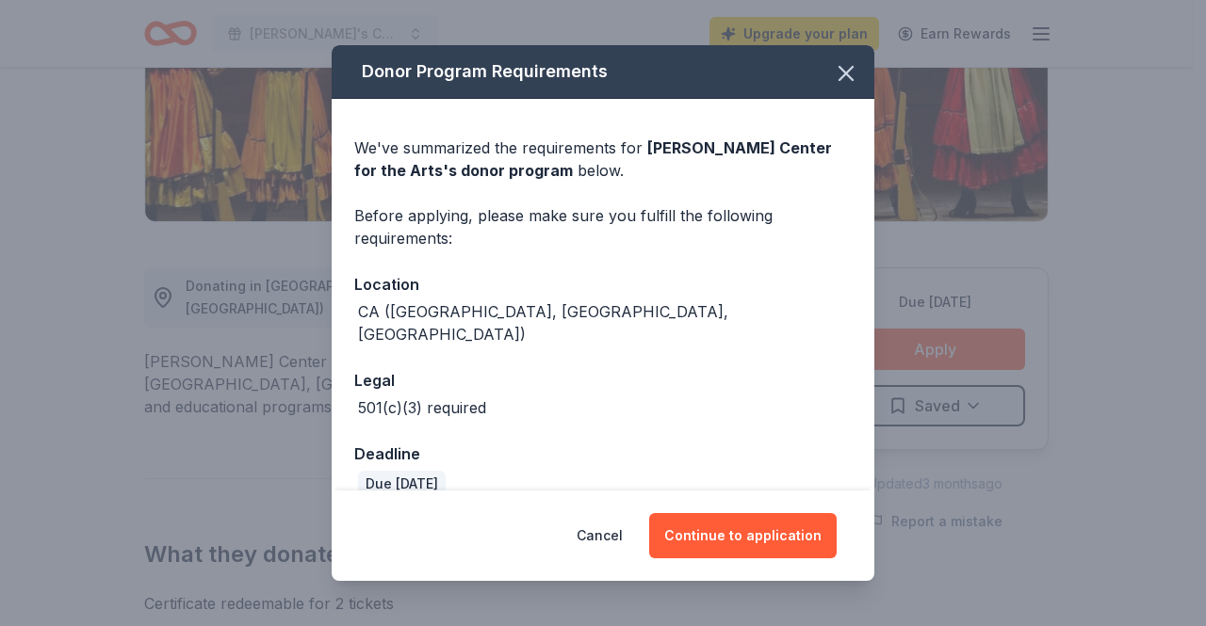
scroll to position [153, 0]
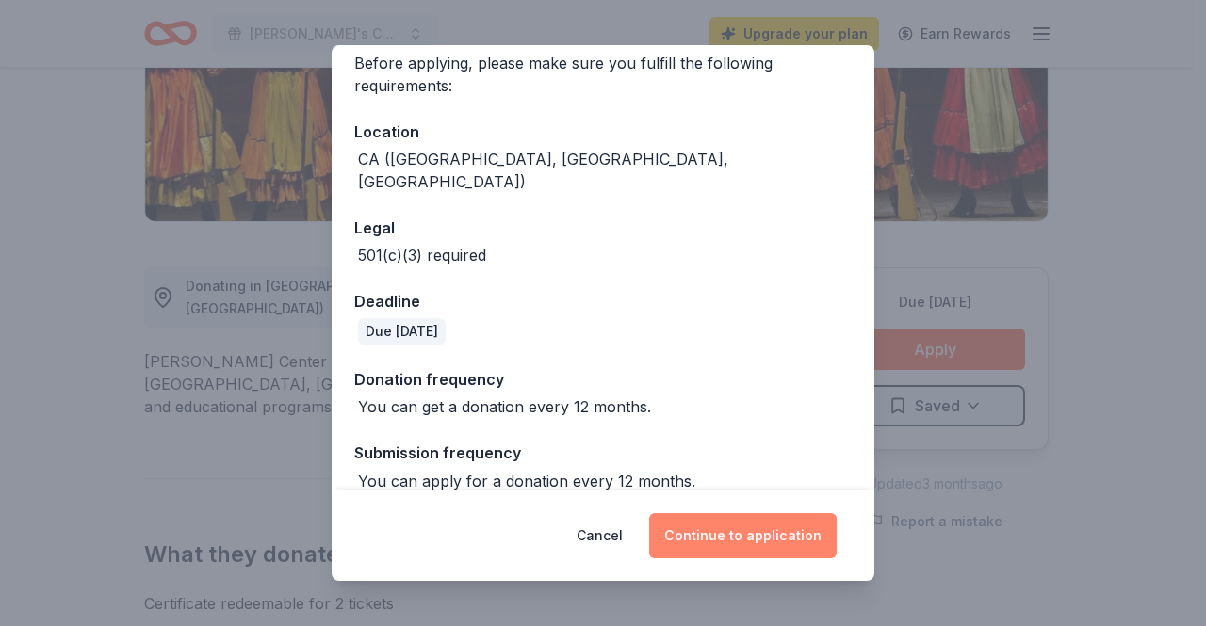
click at [739, 531] on button "Continue to application" at bounding box center [742, 535] width 187 height 45
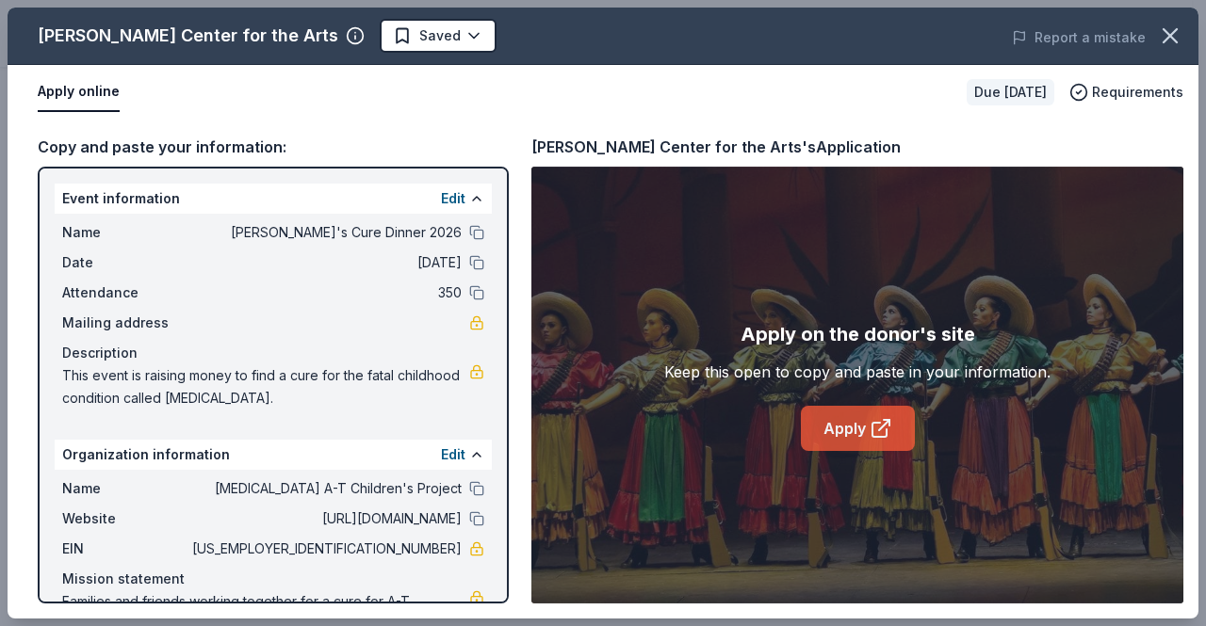
click at [851, 429] on link "Apply" at bounding box center [858, 428] width 114 height 45
